Goal: Task Accomplishment & Management: Complete application form

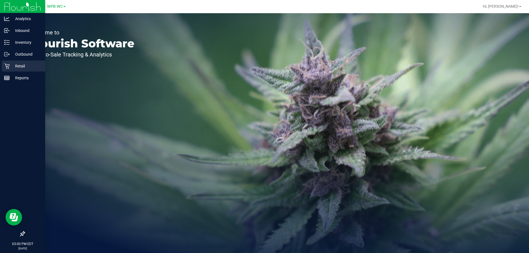
click at [14, 65] on p "Retail" at bounding box center [26, 66] width 33 height 7
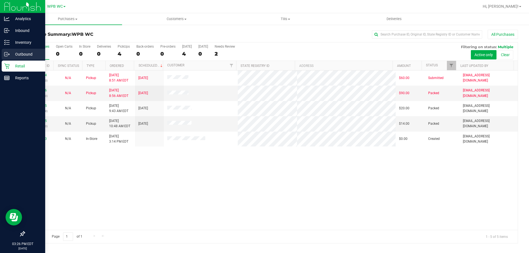
click at [25, 52] on p "Outbound" at bounding box center [26, 54] width 33 height 7
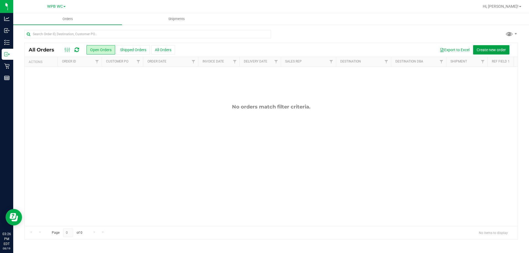
click at [489, 49] on span "Create new order" at bounding box center [491, 50] width 29 height 4
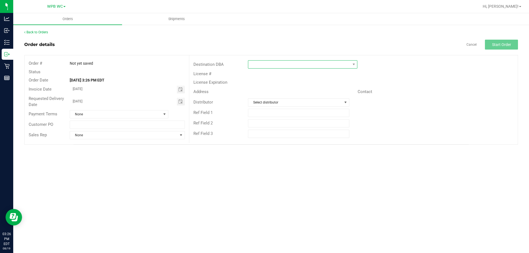
click at [307, 64] on span at bounding box center [299, 65] width 102 height 8
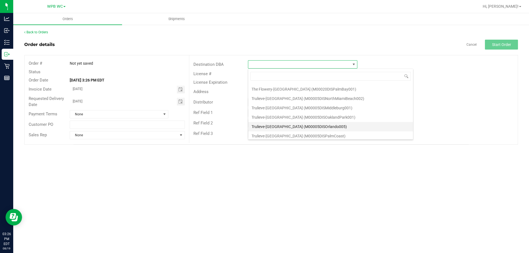
scroll to position [2203, 0]
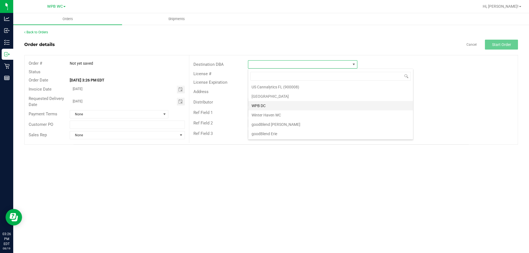
click at [261, 104] on li "WPB DC" at bounding box center [330, 105] width 165 height 9
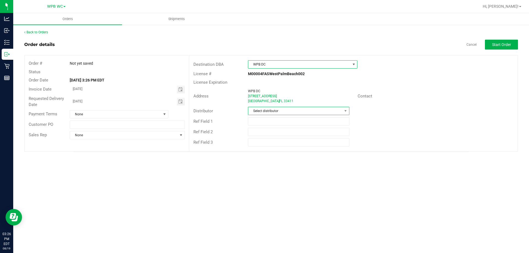
click at [273, 114] on span "Select distributor" at bounding box center [295, 111] width 94 height 8
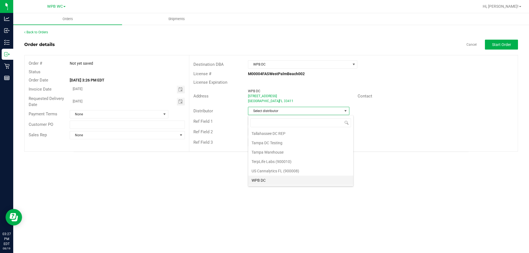
click at [260, 181] on li "WPB DC" at bounding box center [300, 180] width 105 height 9
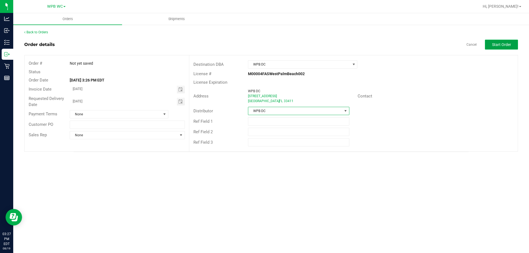
click at [504, 46] on span "Start Order" at bounding box center [501, 44] width 19 height 4
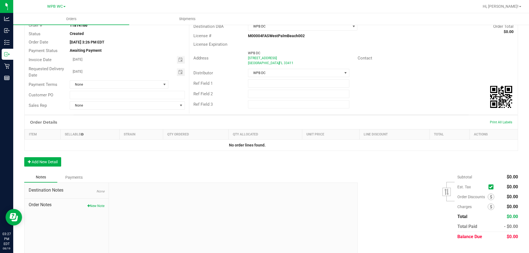
scroll to position [47, 0]
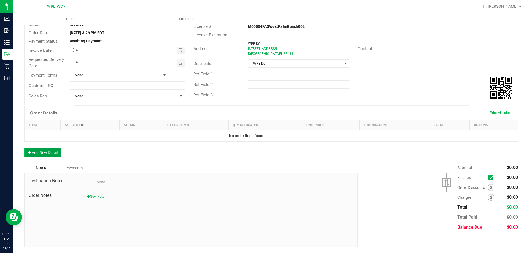
click at [40, 149] on button "Add New Detail" at bounding box center [42, 152] width 37 height 9
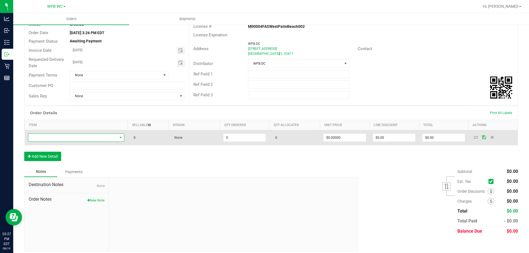
click at [59, 139] on span "NO DATA FOUND" at bounding box center [72, 138] width 89 height 8
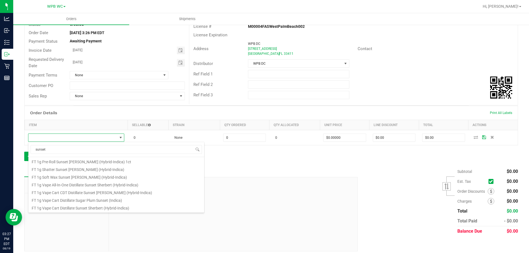
scroll to position [83, 0]
type input "sunset sherbert"
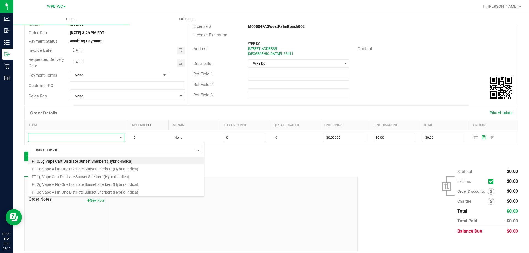
scroll to position [0, 0]
click at [121, 176] on li "FT 1g Vape Cart Distillate Sunset Sherbert (Hybrid-Indica)" at bounding box center [116, 176] width 176 height 8
type input "0 ea"
type input "$90.00000"
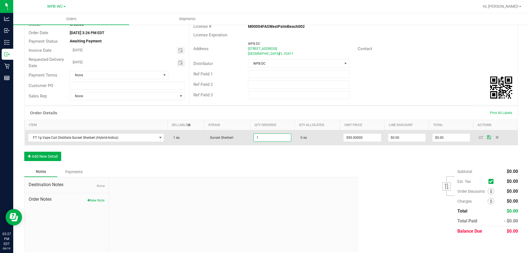
type input "1 ea"
type input "$90.00"
click at [487, 138] on icon at bounding box center [489, 137] width 4 height 3
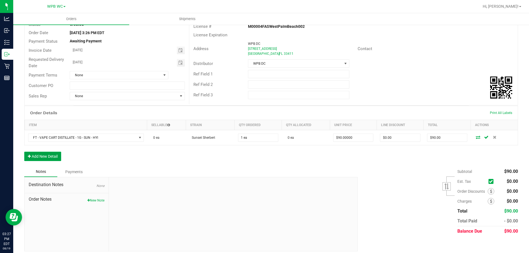
click at [59, 157] on button "Add New Detail" at bounding box center [42, 156] width 37 height 9
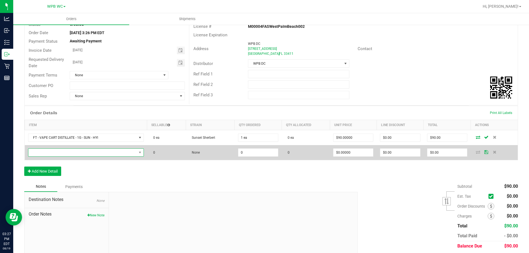
click at [61, 154] on span "NO DATA FOUND" at bounding box center [82, 153] width 108 height 8
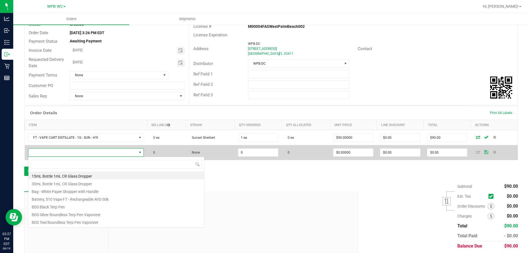
scroll to position [8, 113]
type input "jealousy"
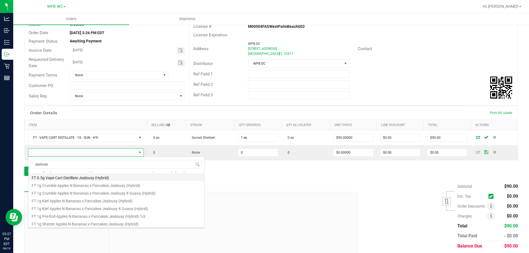
scroll to position [44, 0]
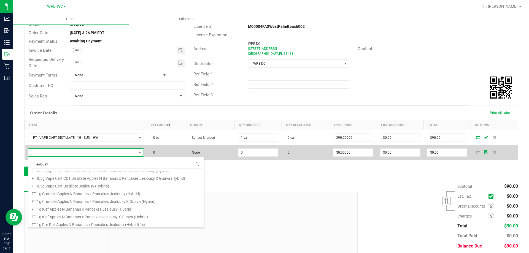
drag, startPoint x: 44, startPoint y: 166, endPoint x: 36, endPoint y: 151, distance: 17.6
click at [20, 168] on body "Analytics Inbound Inventory Outbound Retail Reports 03:27 PM EDT [DATE] 08/19 W…" at bounding box center [264, 126] width 529 height 253
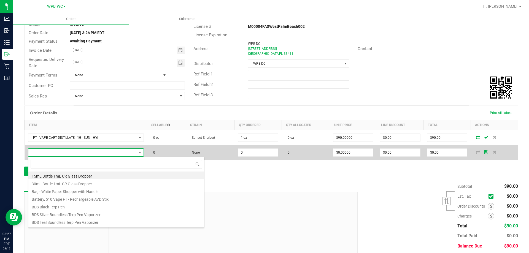
click at [47, 153] on span at bounding box center [82, 153] width 108 height 8
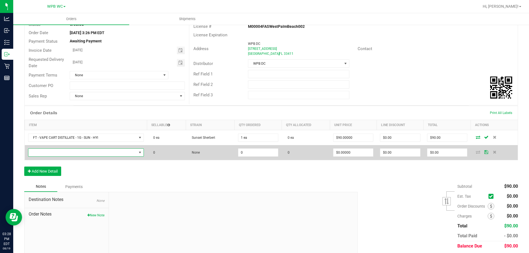
click at [49, 153] on span "NO DATA FOUND" at bounding box center [82, 153] width 108 height 8
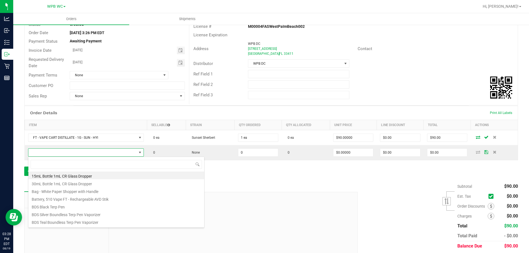
scroll to position [8, 113]
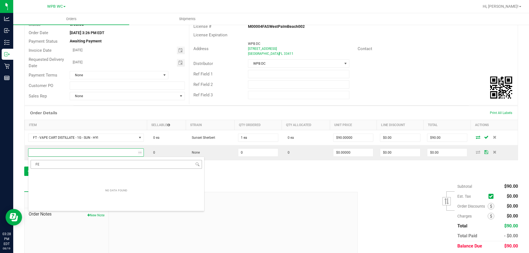
type input "F"
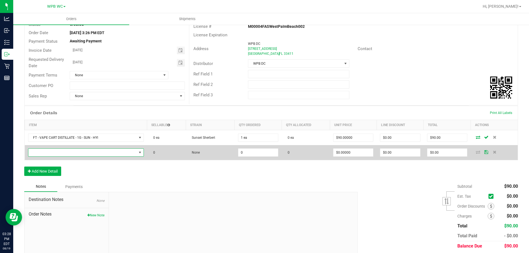
drag, startPoint x: 66, startPoint y: 153, endPoint x: 47, endPoint y: 154, distance: 18.8
click at [47, 154] on span "NO DATA FOUND" at bounding box center [82, 153] width 108 height 8
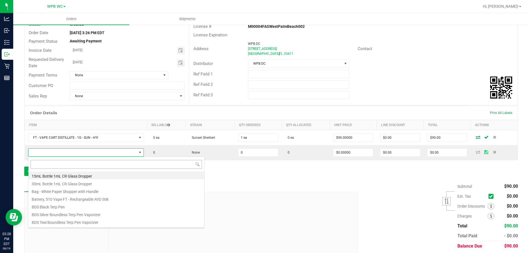
type input "FT - VAPE CART DISTILLATE - 1G - JEL - HYB"
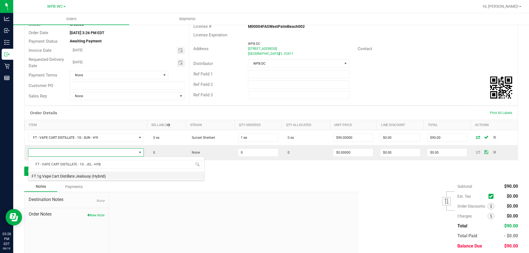
click at [63, 177] on li "FT 1g Vape Cart Distillate Jealousy (Hybrid)" at bounding box center [116, 176] width 176 height 8
type input "0 ea"
type input "$90.00000"
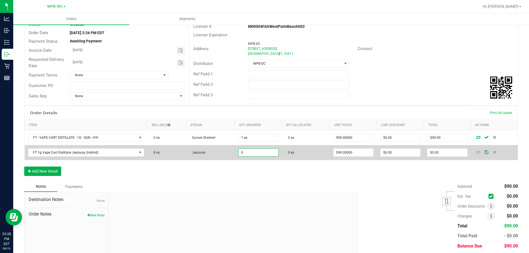
click at [256, 154] on input "0" at bounding box center [259, 153] width 40 height 8
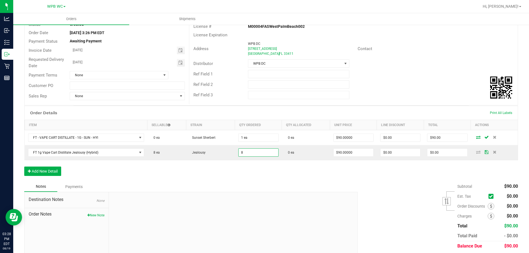
type input "8 ea"
type input "$720.00"
click at [231, 170] on div "Order Details Print All Labels Item Sellable Strain Qty Ordered Qty Allocated U…" at bounding box center [271, 144] width 494 height 76
click at [54, 174] on button "Add New Detail" at bounding box center [42, 171] width 37 height 9
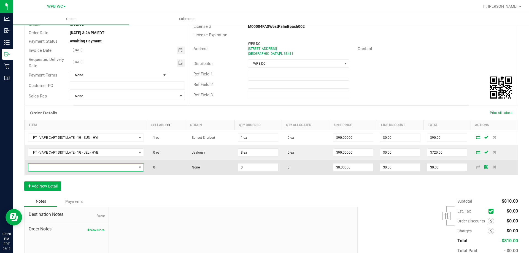
click at [66, 169] on span "NO DATA FOUND" at bounding box center [82, 168] width 108 height 8
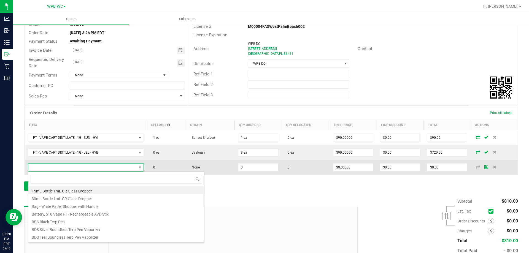
scroll to position [8, 114]
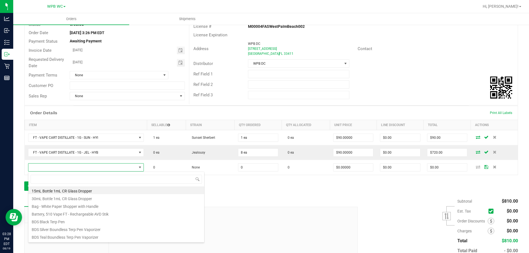
type input "FT - VAPE CART DISTILLATE - 0.5G - MSA - HYB"
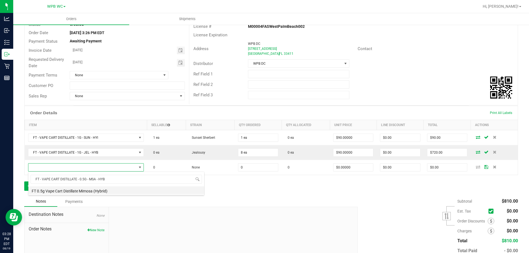
click at [82, 190] on li "FT 0.5g Vape Cart Distillate Mimosa (Hybrid)" at bounding box center [116, 191] width 176 height 8
type input "0 ea"
type input "$50.00000"
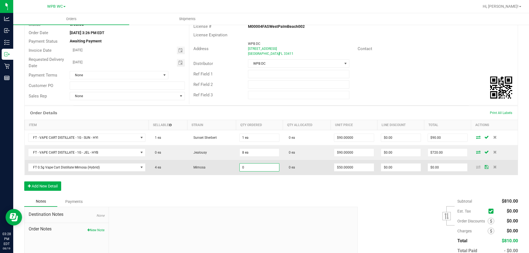
click at [257, 168] on input "0" at bounding box center [260, 168] width 40 height 8
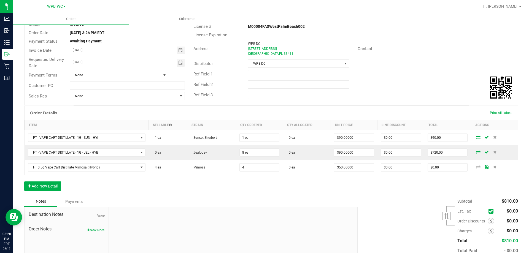
type input "4 ea"
type input "$200.00"
click at [243, 181] on div "Order Details Print All Labels Item Sellable Strain Qty Ordered Qty Allocated U…" at bounding box center [271, 151] width 494 height 91
click at [49, 189] on button "Add New Detail" at bounding box center [42, 186] width 37 height 9
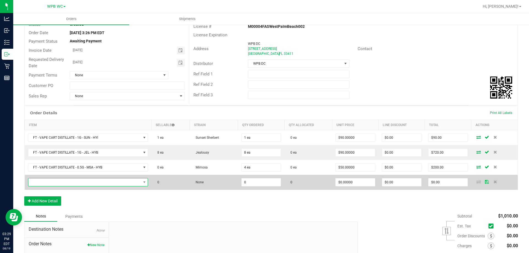
click at [50, 182] on span "NO DATA FOUND" at bounding box center [84, 183] width 113 height 8
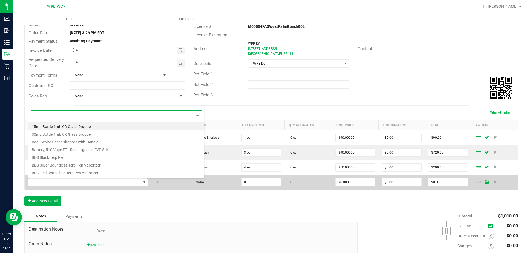
scroll to position [8, 118]
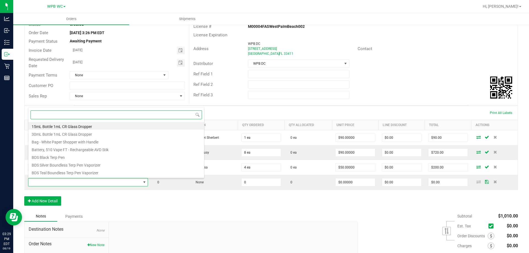
paste input "FT - VAPE CART DISTILLATE - 1G - WZK - IND"
type input "FT - VAPE CART DISTILLATE - 1G - WZK - IND"
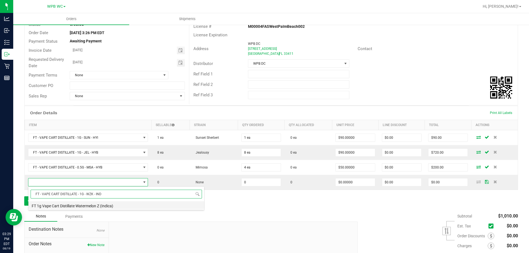
click at [85, 206] on li "FT 1g Vape Cart Distillate Watermelon Z (Indica)" at bounding box center [116, 205] width 176 height 8
type input "0 ea"
type input "$90.00000"
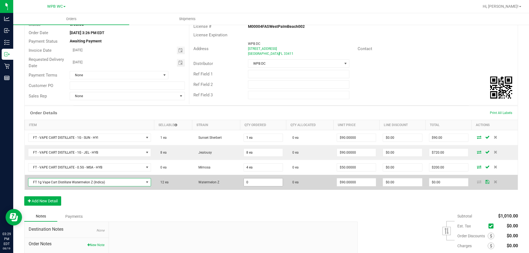
click at [267, 185] on input "0" at bounding box center [263, 183] width 39 height 8
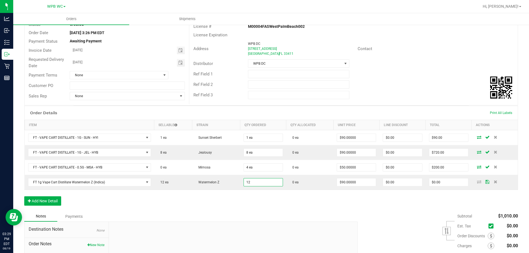
type input "12 ea"
type input "$1,080.00"
click at [266, 201] on div "Order Details Print All Labels Item Sellable Strain Qty Ordered Qty Allocated U…" at bounding box center [271, 159] width 494 height 106
click at [57, 200] on button "Add New Detail" at bounding box center [42, 201] width 37 height 9
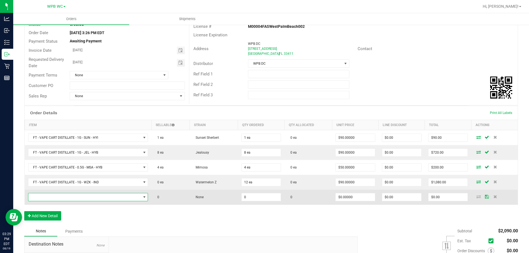
drag, startPoint x: 50, startPoint y: 196, endPoint x: 43, endPoint y: 195, distance: 7.5
click at [43, 195] on span "NO DATA FOUND" at bounding box center [84, 197] width 113 height 8
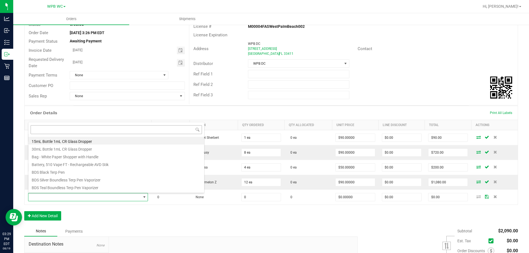
drag, startPoint x: 51, startPoint y: 149, endPoint x: 39, endPoint y: 131, distance: 21.6
type input "FT - VAPE CART DISTILLATE - 1G - SBC - HYS"
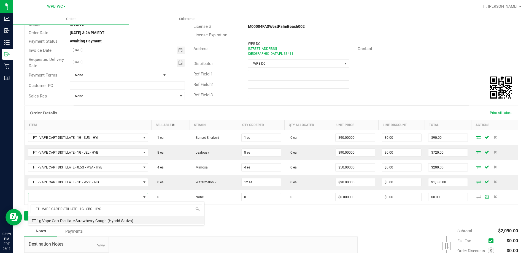
click at [117, 220] on li "FT 1g Vape Cart Distillate Strawberry Cough (Hybrid-Sativa)" at bounding box center [116, 220] width 176 height 8
type input "0 ea"
type input "$90.00000"
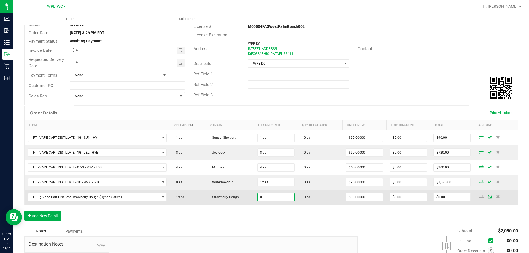
click at [269, 197] on input "0" at bounding box center [276, 197] width 37 height 8
type input "12 ea"
type input "$1,080.00"
click at [485, 199] on td at bounding box center [496, 197] width 44 height 15
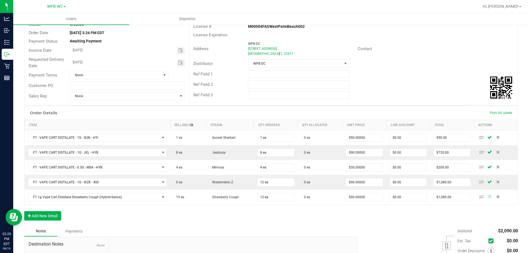
click at [488, 198] on icon at bounding box center [490, 197] width 4 height 4
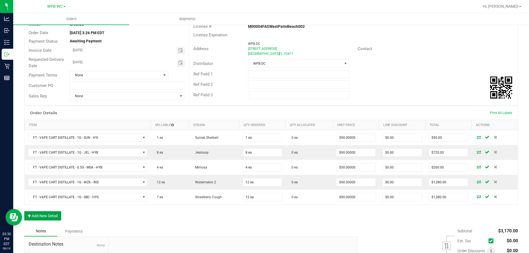
click at [56, 216] on button "Add New Detail" at bounding box center [42, 215] width 37 height 9
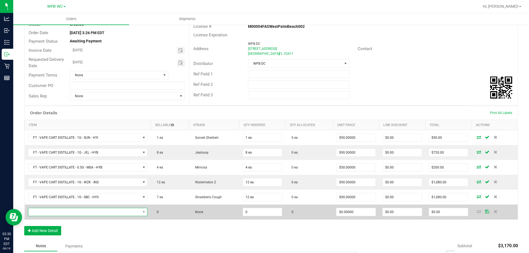
click at [61, 213] on span "NO DATA FOUND" at bounding box center [84, 212] width 112 height 8
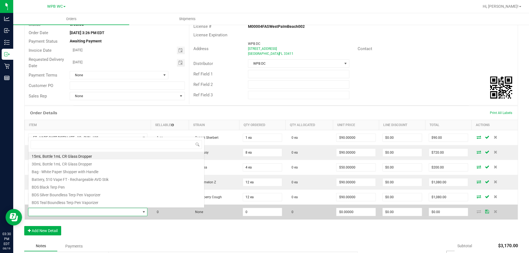
scroll to position [8, 118]
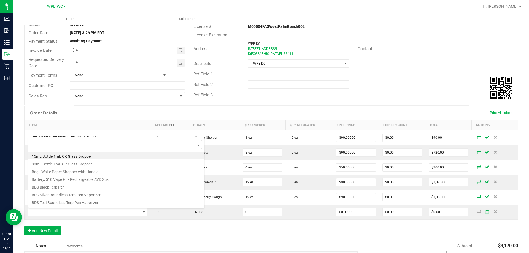
type input "FT - VAPE CART DISTILLATE - 0.5G - BZK - HYI"
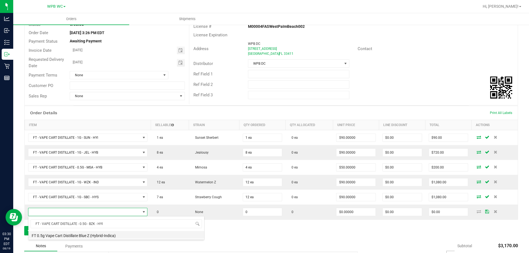
click at [104, 232] on li "FT 0.5g Vape Cart Distillate Blue Z (Hybrid-Indica)" at bounding box center [116, 235] width 176 height 8
type input "0 ea"
type input "$50.00000"
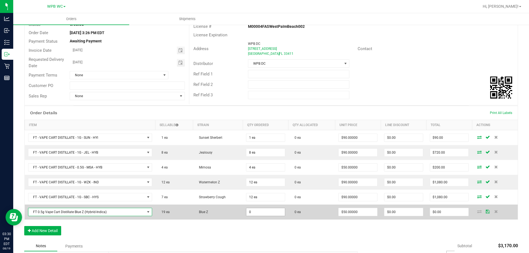
click at [265, 212] on input "0" at bounding box center [265, 212] width 39 height 8
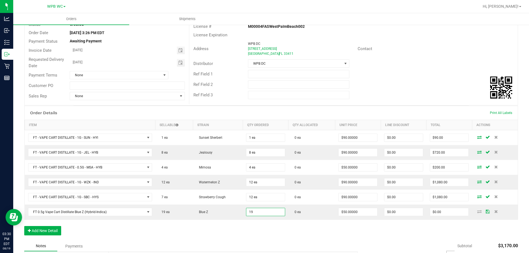
type input "19 ea"
type input "$950.00"
click at [259, 224] on div "Order Details Print All Labels Item Sellable Strain Qty Ordered Qty Allocated U…" at bounding box center [271, 173] width 494 height 135
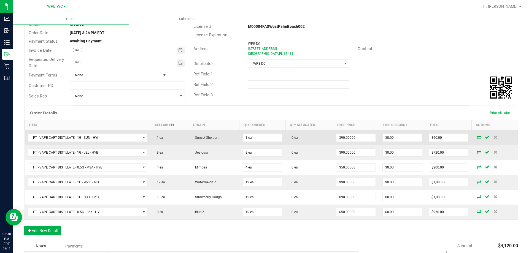
click at [475, 136] on span at bounding box center [479, 137] width 8 height 3
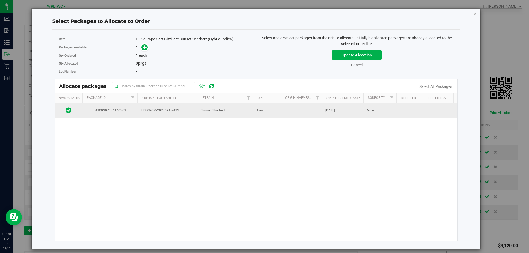
click at [246, 115] on td "Sunset Sherbert" at bounding box center [225, 110] width 55 height 15
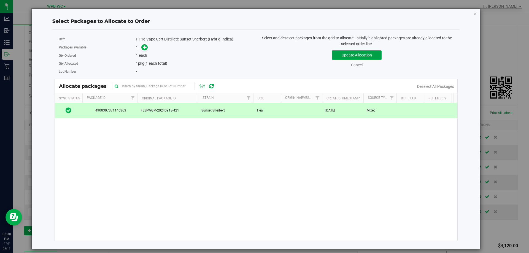
click at [372, 58] on button "Update Allocation" at bounding box center [357, 54] width 50 height 9
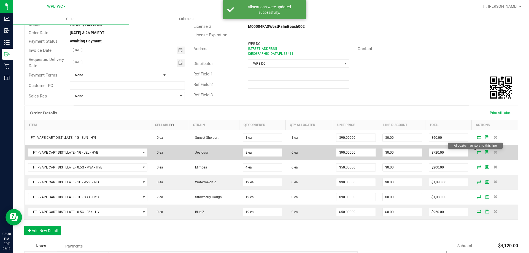
click at [477, 152] on icon at bounding box center [479, 151] width 4 height 3
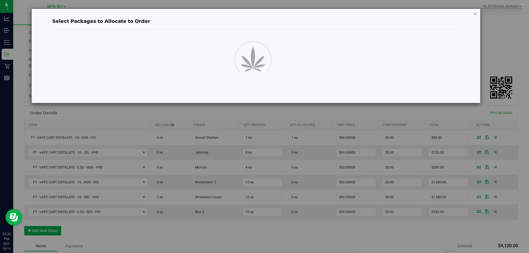
click at [475, 14] on icon "button" at bounding box center [476, 13] width 4 height 7
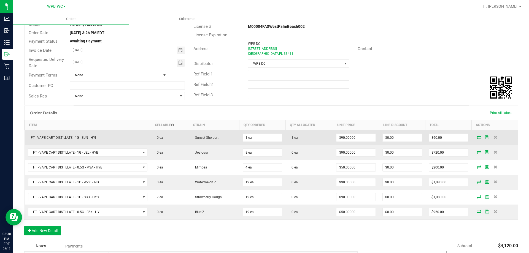
click at [485, 137] on icon at bounding box center [487, 137] width 4 height 3
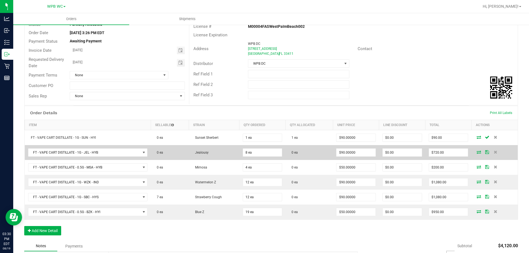
click at [477, 152] on icon at bounding box center [479, 151] width 4 height 3
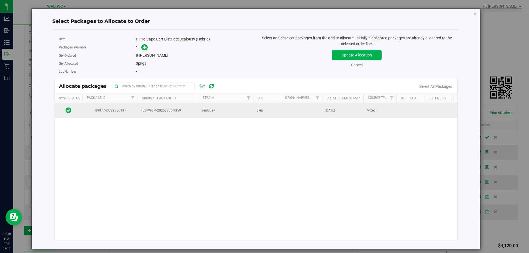
click at [186, 108] on span "FLSRWGM-20250306-1359" at bounding box center [168, 110] width 54 height 5
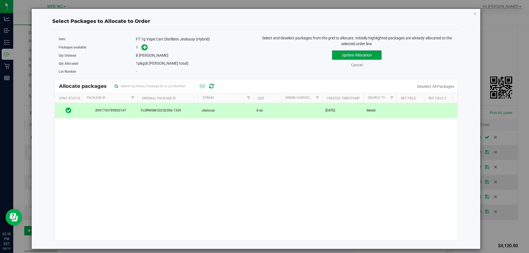
click at [346, 57] on button "Update Allocation" at bounding box center [357, 54] width 50 height 9
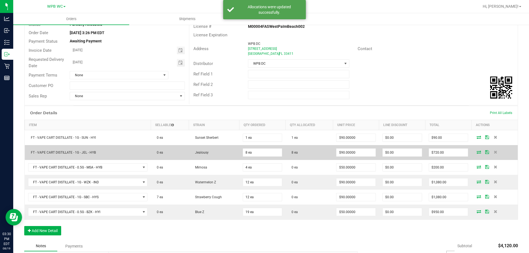
click at [485, 153] on icon at bounding box center [487, 151] width 4 height 3
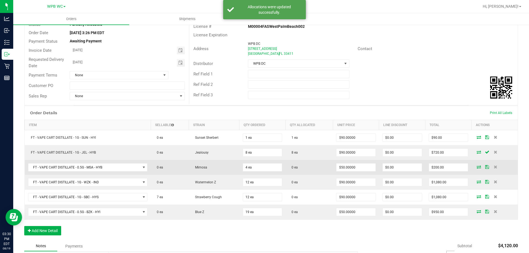
click at [477, 168] on icon at bounding box center [479, 166] width 4 height 3
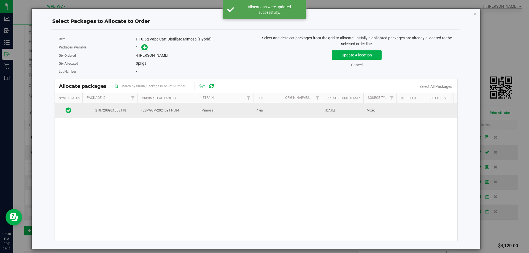
click at [205, 114] on td "Mimosa" at bounding box center [225, 110] width 55 height 15
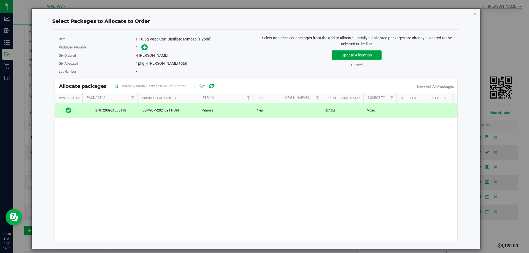
click at [374, 56] on button "Update Allocation" at bounding box center [357, 54] width 50 height 9
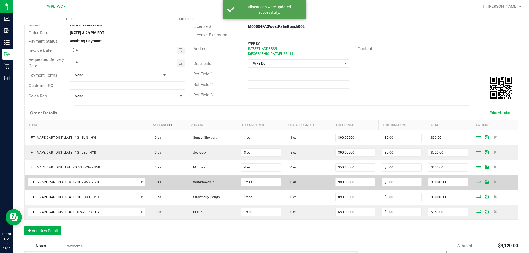
click at [477, 181] on icon at bounding box center [479, 181] width 4 height 3
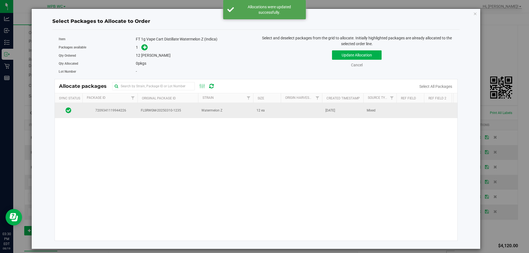
click at [308, 114] on td at bounding box center [301, 110] width 41 height 15
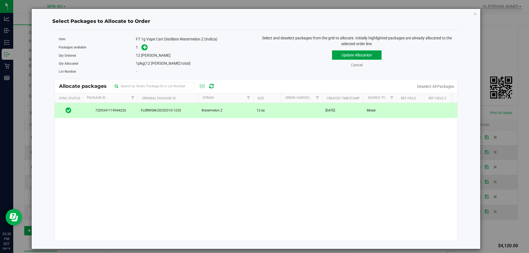
click at [349, 53] on button "Update Allocation" at bounding box center [357, 54] width 50 height 9
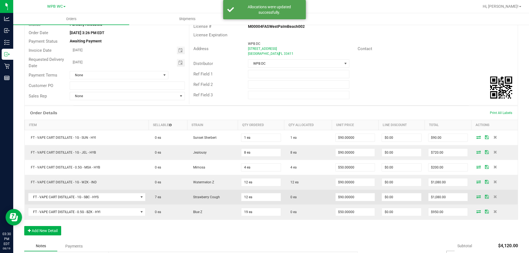
click at [477, 197] on icon at bounding box center [479, 196] width 4 height 3
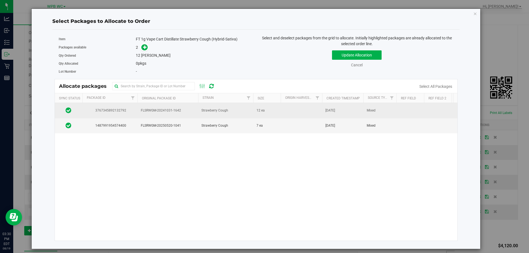
click at [273, 110] on td "12 ea" at bounding box center [267, 110] width 28 height 15
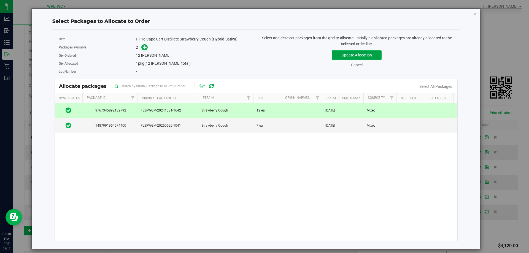
click at [352, 53] on button "Update Allocation" at bounding box center [357, 54] width 50 height 9
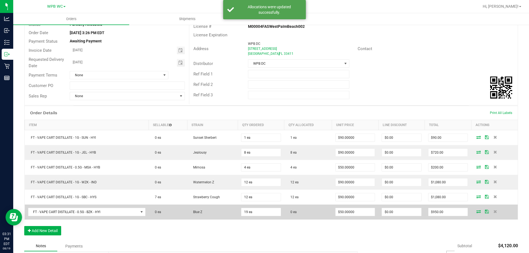
click at [477, 213] on icon at bounding box center [479, 211] width 4 height 3
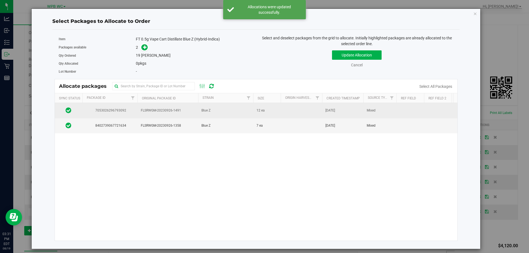
click at [203, 112] on span "Blue Z" at bounding box center [205, 110] width 9 height 5
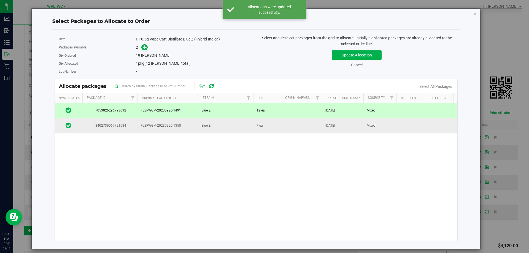
click at [203, 120] on td "Blue Z" at bounding box center [225, 126] width 55 height 15
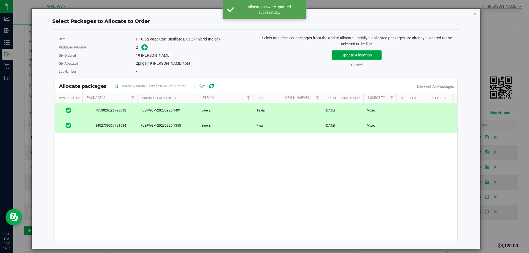
click at [349, 54] on button "Update Allocation" at bounding box center [357, 54] width 50 height 9
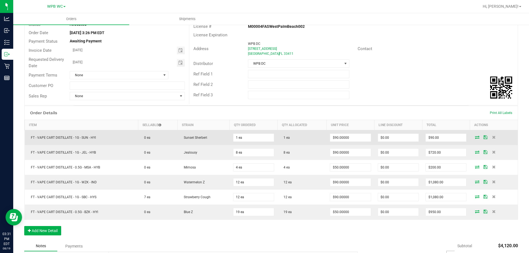
click at [484, 137] on icon at bounding box center [486, 137] width 4 height 3
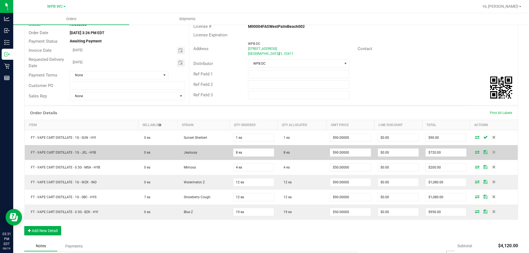
click at [484, 154] on icon at bounding box center [486, 151] width 4 height 3
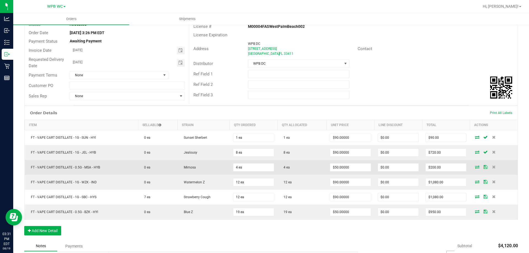
click at [484, 168] on icon at bounding box center [486, 166] width 4 height 3
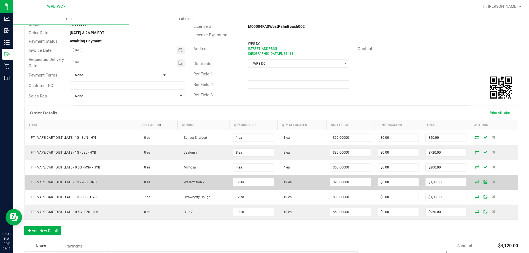
click at [484, 184] on icon at bounding box center [486, 181] width 4 height 3
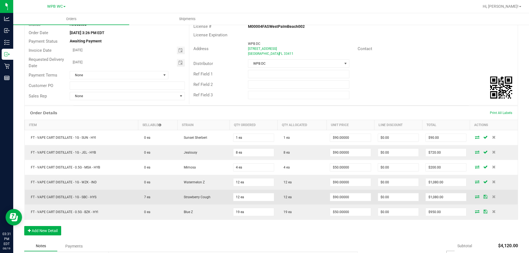
click at [484, 196] on icon at bounding box center [486, 196] width 4 height 3
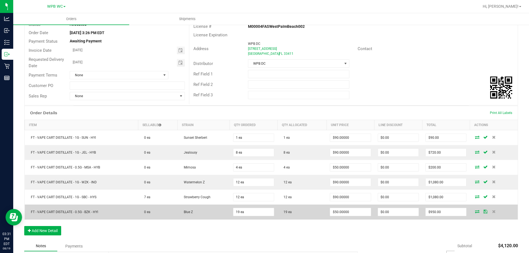
click at [484, 212] on icon at bounding box center [486, 211] width 4 height 3
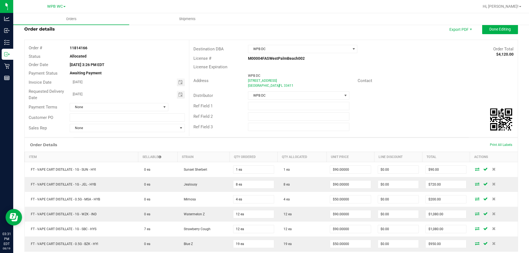
scroll to position [0, 0]
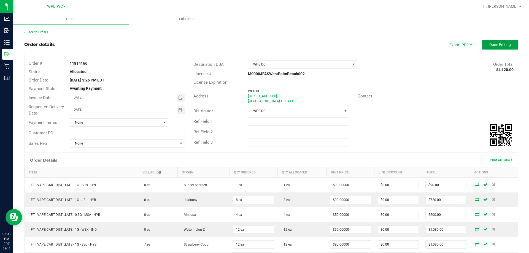
click at [503, 44] on span "Done Editing" at bounding box center [500, 44] width 21 height 4
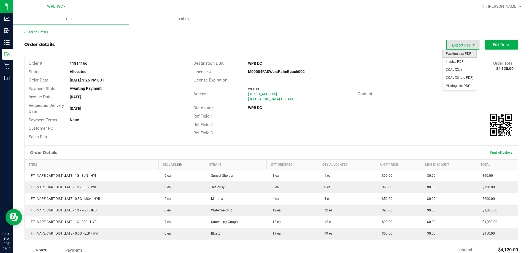
click at [465, 54] on span "Packing List PDF" at bounding box center [460, 54] width 34 height 8
click at [472, 47] on span "Export PDF" at bounding box center [474, 45] width 4 height 4
click at [448, 63] on span "Invoice PDF" at bounding box center [460, 62] width 34 height 8
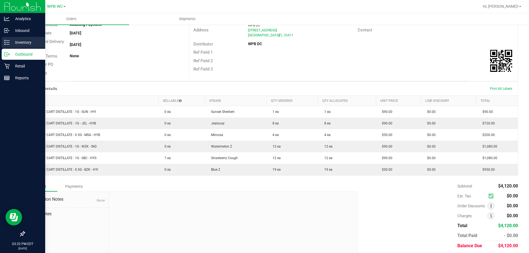
scroll to position [55, 0]
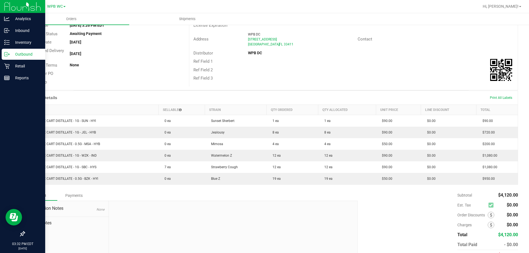
click at [15, 56] on p "Outbound" at bounding box center [26, 54] width 33 height 7
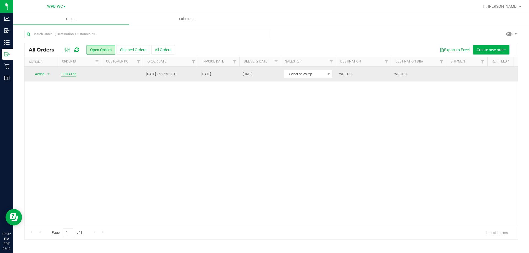
click at [69, 72] on link "11814166" at bounding box center [68, 74] width 15 height 5
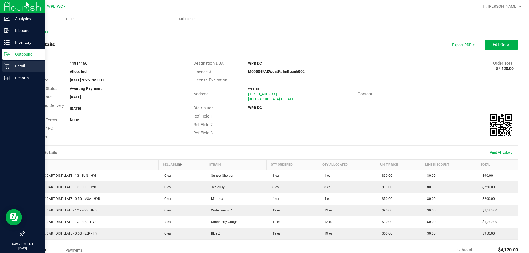
click at [14, 65] on p "Retail" at bounding box center [26, 66] width 33 height 7
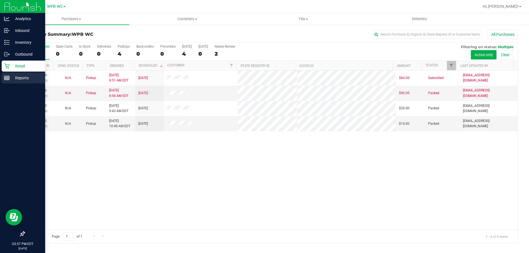
click at [15, 82] on div "Reports" at bounding box center [24, 77] width 44 height 11
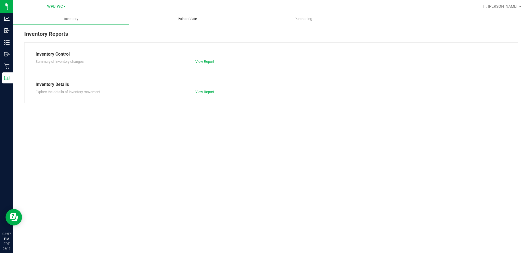
click at [184, 14] on uib-tab-heading "Point of Sale" at bounding box center [187, 19] width 115 height 11
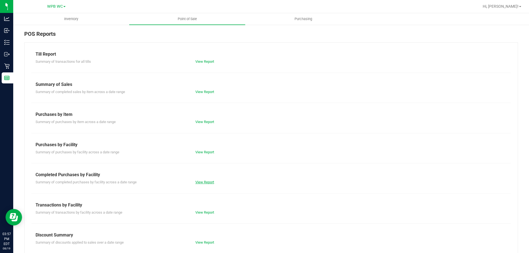
click at [206, 182] on link "View Report" at bounding box center [204, 182] width 19 height 4
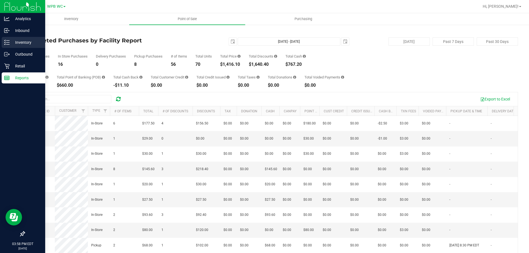
click at [12, 45] on p "Inventory" at bounding box center [26, 42] width 33 height 7
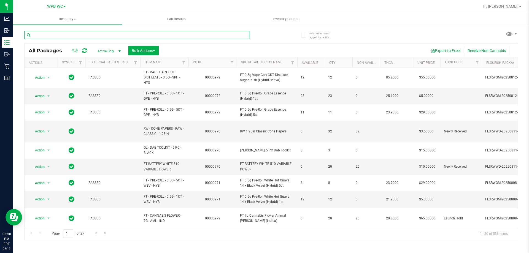
click at [76, 36] on input "text" at bounding box center [136, 35] width 225 height 8
type input "ddf"
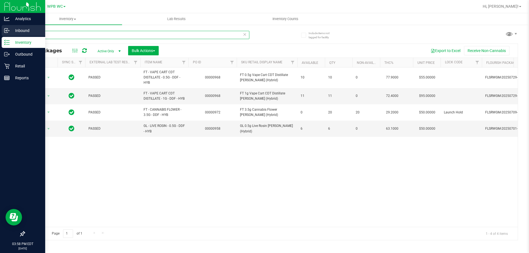
drag, startPoint x: 72, startPoint y: 36, endPoint x: 0, endPoint y: 36, distance: 72.5
click at [0, 36] on div "Analytics Inbound Inventory Outbound Retail Reports 03:58 PM EDT [DATE] 08/19 W…" at bounding box center [264, 126] width 529 height 253
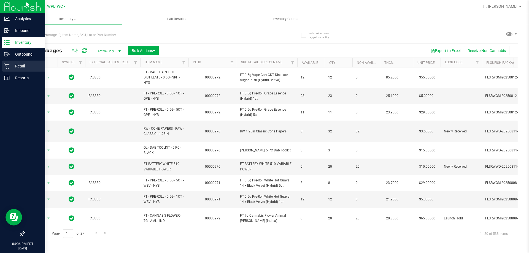
click at [26, 69] on div "Retail" at bounding box center [24, 66] width 44 height 11
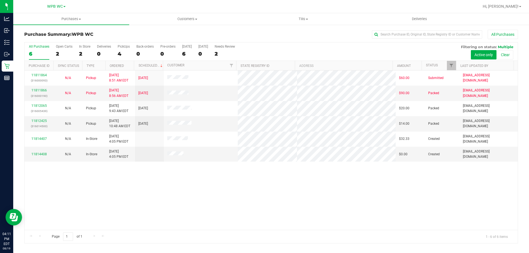
click at [37, 50] on label "All Purchases 6" at bounding box center [39, 52] width 20 height 15
click at [0, 0] on input "All Purchases 6" at bounding box center [0, 0] width 0 height 0
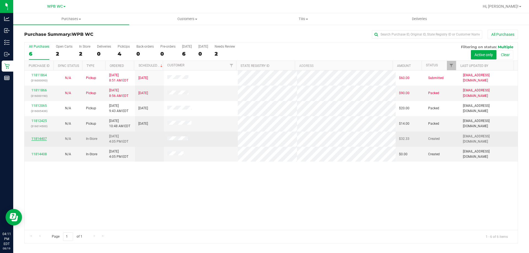
click at [44, 138] on link "11814407" at bounding box center [38, 139] width 15 height 4
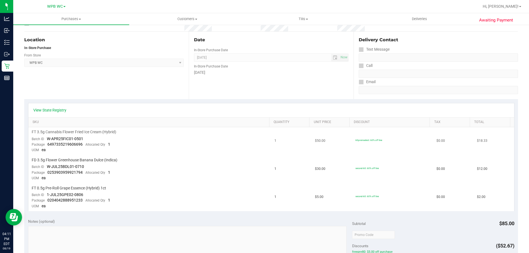
scroll to position [83, 0]
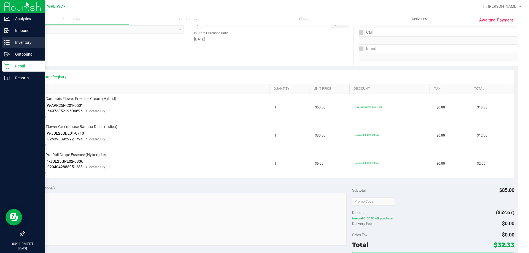
click at [22, 42] on p "Inventory" at bounding box center [26, 42] width 33 height 7
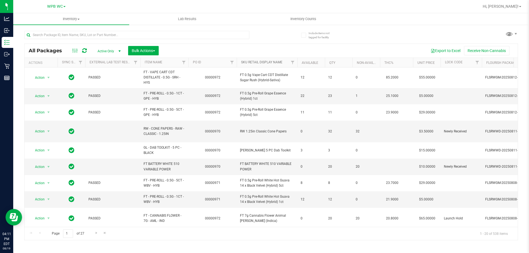
click at [268, 62] on link "Sku Retail Display Name" at bounding box center [261, 62] width 41 height 4
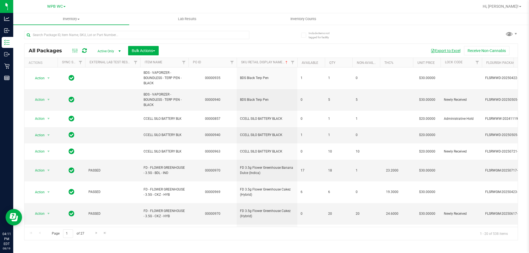
click at [448, 50] on button "Export to Excel" at bounding box center [445, 50] width 37 height 9
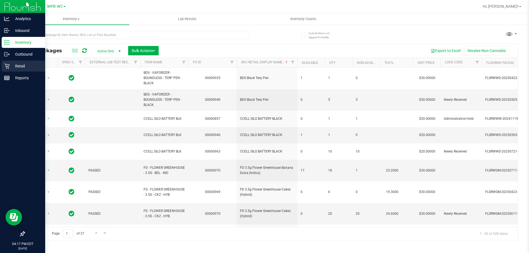
click at [26, 67] on p "Retail" at bounding box center [26, 66] width 33 height 7
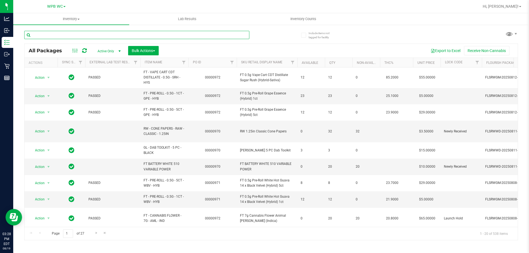
click at [101, 36] on input "text" at bounding box center [136, 35] width 225 height 8
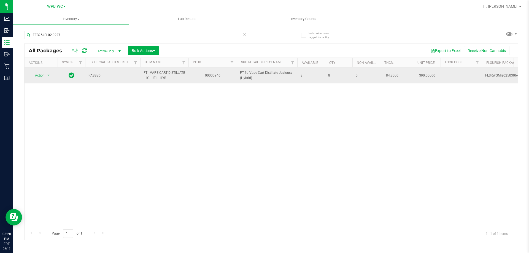
drag, startPoint x: 144, startPoint y: 72, endPoint x: 178, endPoint y: 82, distance: 35.2
click at [178, 82] on td "FT - VAPE CART DISTILLATE - 1G - JEL - HYB" at bounding box center [164, 76] width 48 height 16
copy span "FT - VAPE CART DISTILLATE - 1G - JEL - HYB"
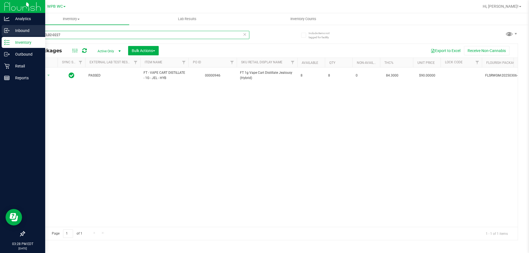
click at [0, 34] on div "Analytics Inbound Inventory Outbound Retail Reports 03:28 PM EDT 08/19/2025 08/…" at bounding box center [264, 126] width 529 height 253
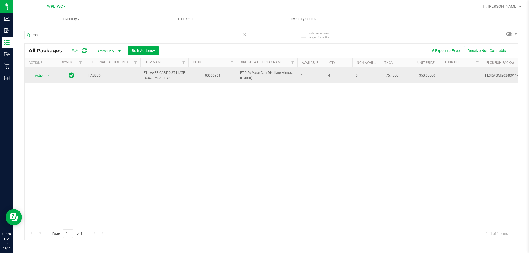
drag, startPoint x: 142, startPoint y: 71, endPoint x: 173, endPoint y: 79, distance: 31.7
click at [173, 79] on td "FT - VAPE CART DISTILLATE - 0.5G - MSA - HYB" at bounding box center [164, 76] width 48 height 16
copy span "FT - VAPE CART DISTILLATE - 0.5G - MSA - HYB"
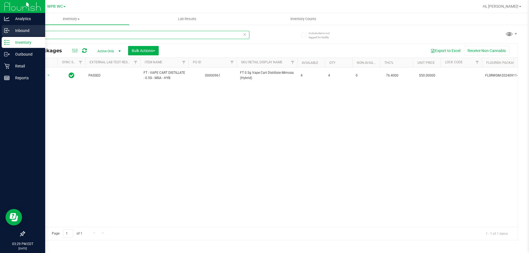
click at [0, 35] on div "Analytics Inbound Inventory Outbound Retail Reports 03:29 PM EDT 08/19/2025 08/…" at bounding box center [264, 126] width 529 height 253
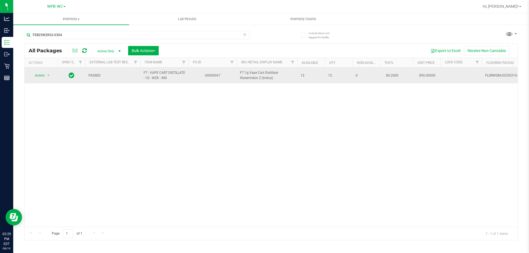
drag, startPoint x: 142, startPoint y: 71, endPoint x: 166, endPoint y: 80, distance: 25.6
click at [171, 79] on td "FT - VAPE CART DISTILLATE - 1G - WZK - IND" at bounding box center [164, 76] width 48 height 16
copy span "FT - VAPE CART DISTILLATE - 1G - WZK - IND"
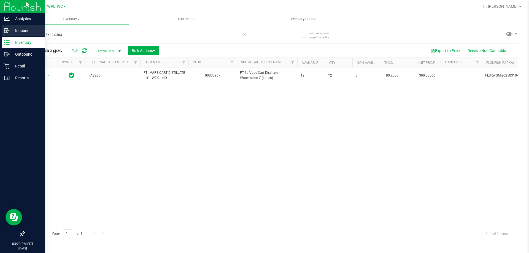
drag, startPoint x: 70, startPoint y: 36, endPoint x: 0, endPoint y: 36, distance: 69.7
click at [0, 36] on div "Analytics Inbound Inventory Outbound Retail Reports 03:29 PM EDT 08/19/2025 08/…" at bounding box center [264, 126] width 529 height 253
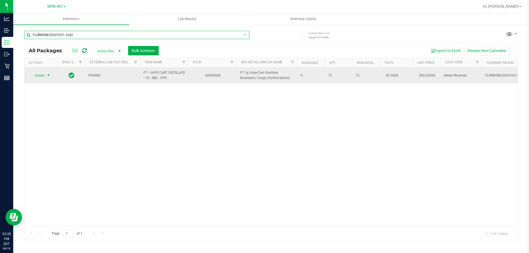
type input "FLSRWGM-20241031-1642"
click at [45, 74] on span "select" at bounding box center [48, 76] width 7 height 8
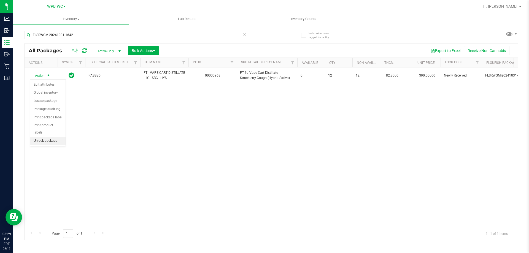
click at [53, 137] on li "Unlock package" at bounding box center [47, 141] width 35 height 8
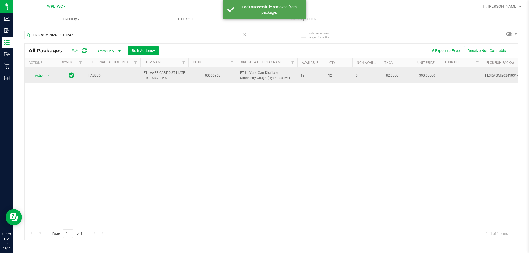
drag, startPoint x: 143, startPoint y: 72, endPoint x: 172, endPoint y: 81, distance: 30.7
click at [172, 81] on td "FT - VAPE CART DISTILLATE - 1G - SBC - HYS" at bounding box center [164, 76] width 48 height 16
copy span "FT - VAPE CART DISTILLATE - 1G - SBC - HYS"
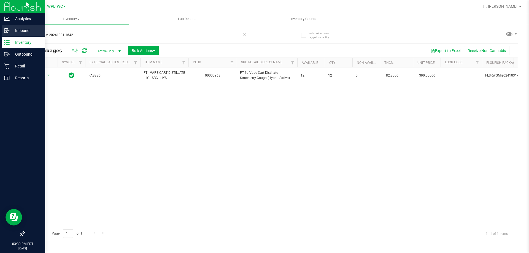
drag, startPoint x: 84, startPoint y: 38, endPoint x: 0, endPoint y: 31, distance: 83.8
click at [0, 35] on div "Analytics Inbound Inventory Outbound Retail Reports 03:30 PM EDT 08/19/2025 08/…" at bounding box center [264, 126] width 529 height 253
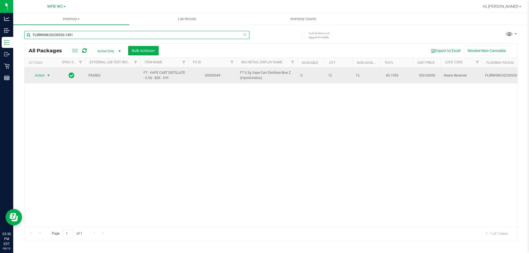
type input "FLSRWGM-20230926-1491"
click at [47, 76] on span "select" at bounding box center [48, 75] width 4 height 4
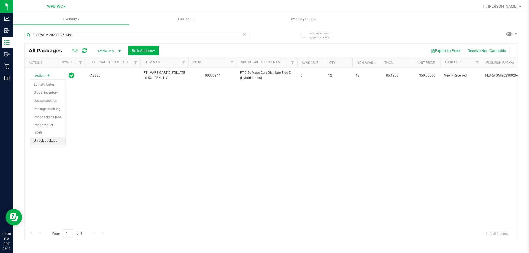
click at [43, 137] on li "Unlock package" at bounding box center [47, 141] width 35 height 8
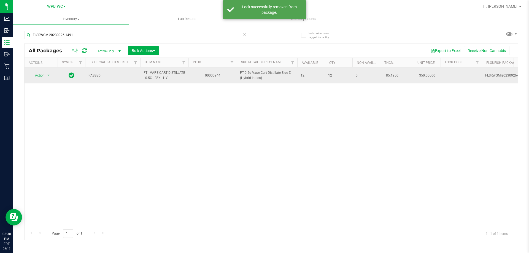
drag, startPoint x: 142, startPoint y: 72, endPoint x: 176, endPoint y: 81, distance: 35.4
click at [176, 81] on td "FT - VAPE CART DISTILLATE - 0.5G - BZK - HYI" at bounding box center [164, 76] width 48 height 16
copy span "FT - VAPE CART DISTILLATE - 0.5G - BZK - HYI"
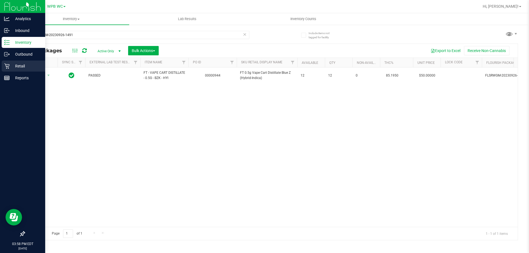
click at [3, 68] on div "Retail" at bounding box center [24, 66] width 44 height 11
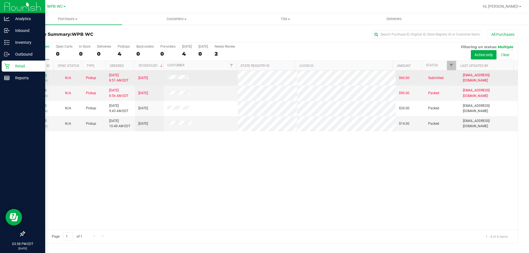
click at [45, 75] on link "11811864" at bounding box center [38, 75] width 15 height 4
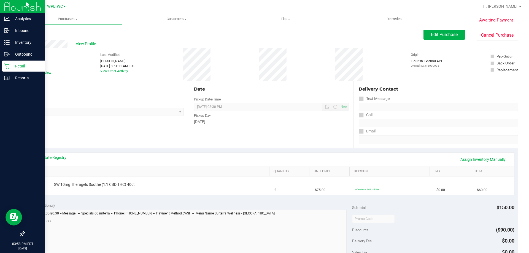
click at [9, 65] on icon at bounding box center [7, 66] width 6 height 6
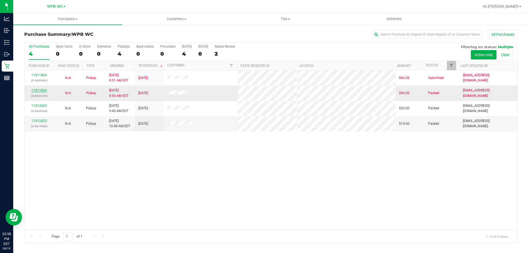
click at [43, 91] on link "11811866" at bounding box center [38, 90] width 15 height 4
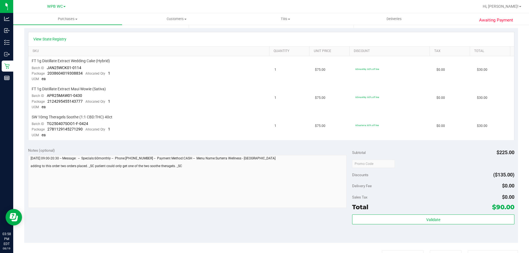
scroll to position [138, 0]
